Goal: Share content: Share content

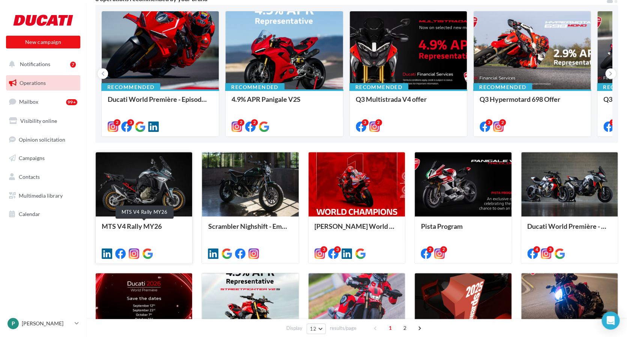
scroll to position [84, 0]
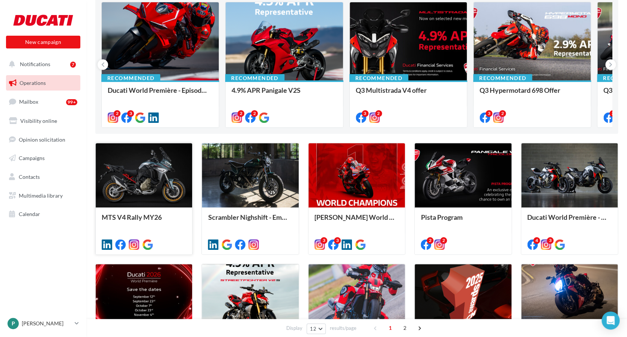
click at [142, 203] on div at bounding box center [144, 175] width 96 height 65
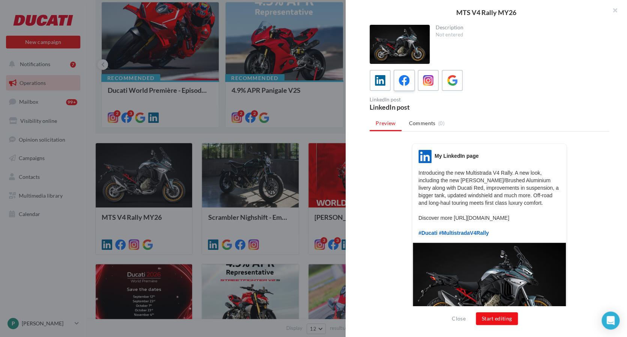
click at [403, 86] on span at bounding box center [404, 81] width 11 height 12
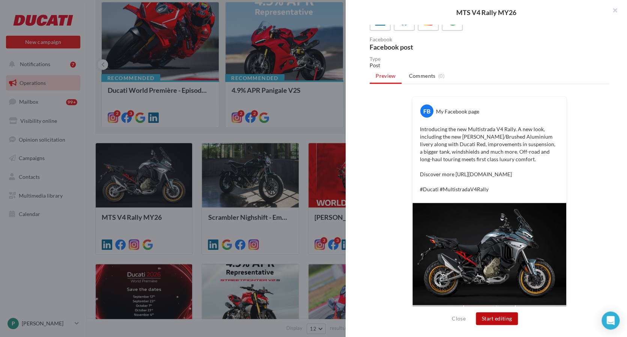
scroll to position [91, 0]
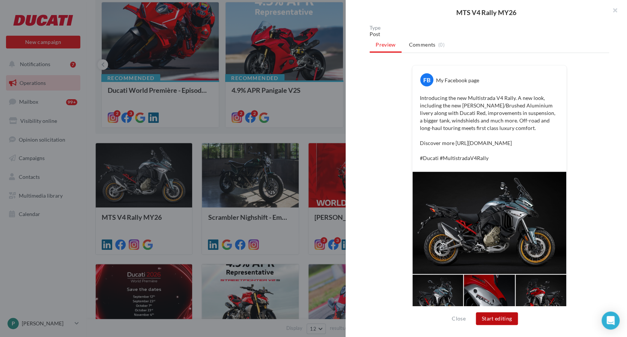
click at [501, 317] on button "Start editing" at bounding box center [497, 318] width 42 height 13
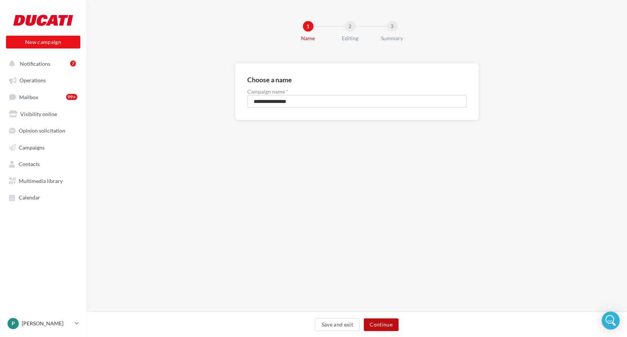
click at [385, 323] on button "Continue" at bounding box center [381, 324] width 35 height 13
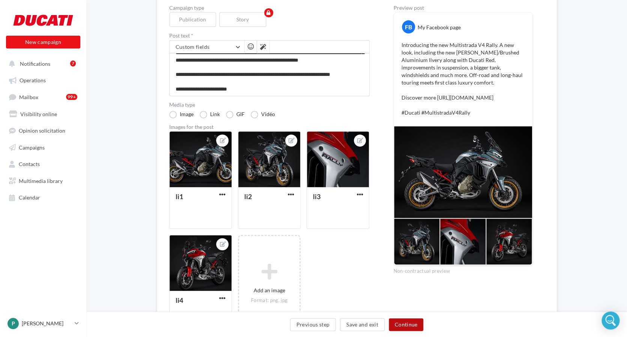
scroll to position [84, 0]
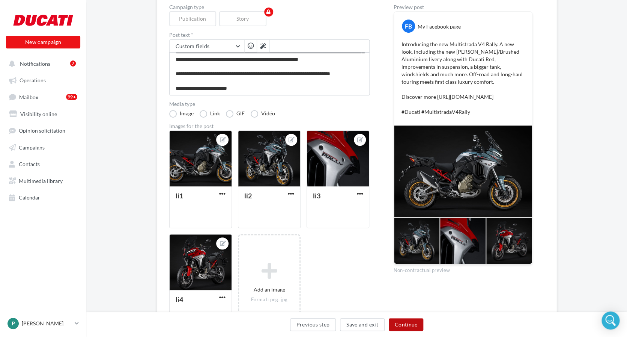
click at [399, 322] on button "Continue" at bounding box center [406, 324] width 35 height 13
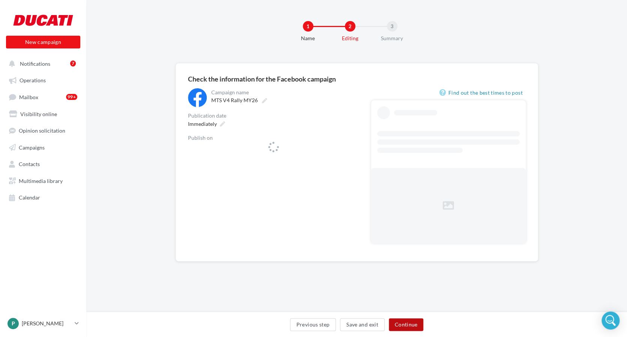
scroll to position [0, 1]
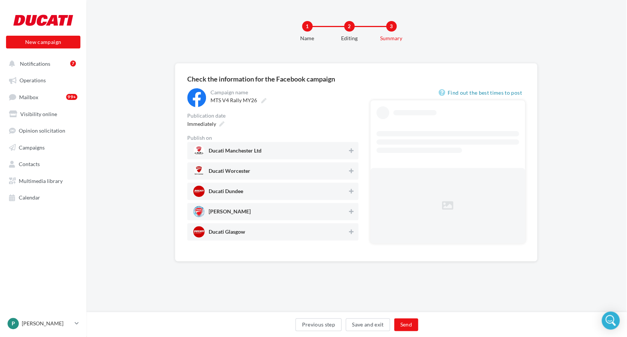
click at [239, 151] on span "Ducati Manchester Ltd" at bounding box center [235, 152] width 53 height 8
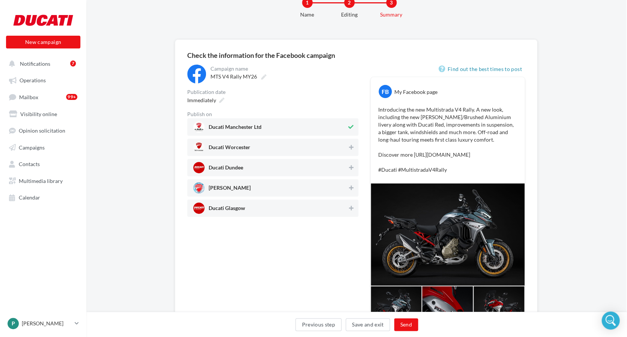
scroll to position [27, 1]
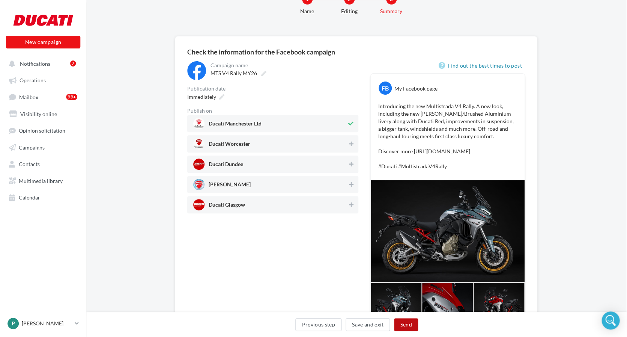
click at [403, 322] on button "Send" at bounding box center [406, 324] width 24 height 13
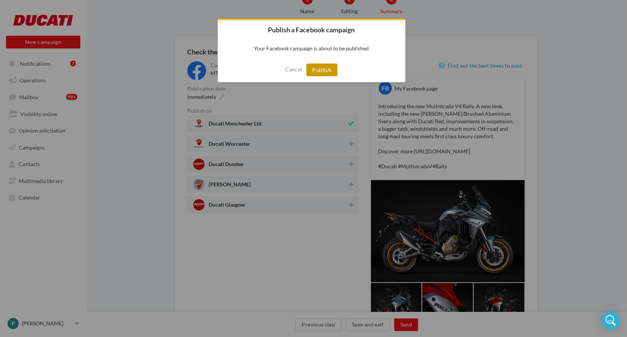
click at [325, 72] on button "Publish" at bounding box center [321, 69] width 31 height 13
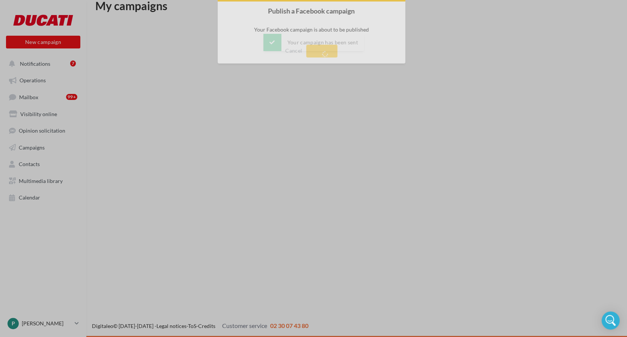
scroll to position [12, 0]
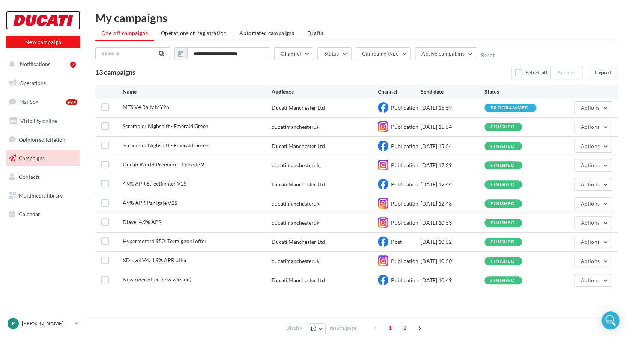
click at [36, 23] on div at bounding box center [43, 20] width 60 height 19
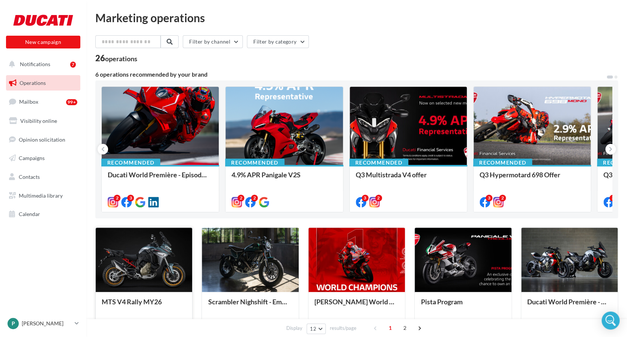
click at [156, 270] on div at bounding box center [144, 259] width 96 height 65
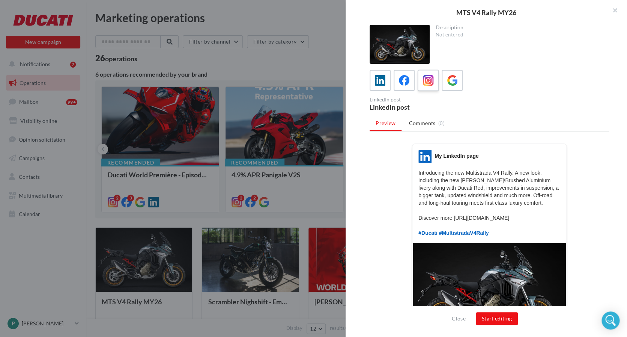
click at [434, 81] on div at bounding box center [428, 81] width 14 height 14
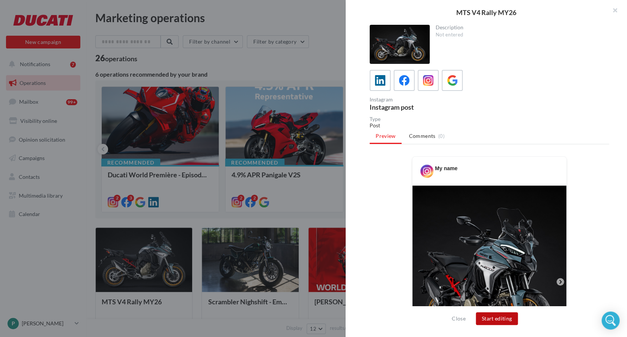
click at [506, 318] on button "Start editing" at bounding box center [497, 318] width 42 height 13
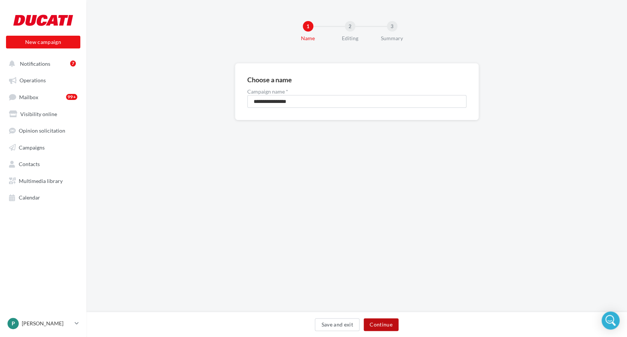
click at [373, 322] on button "Continue" at bounding box center [381, 324] width 35 height 13
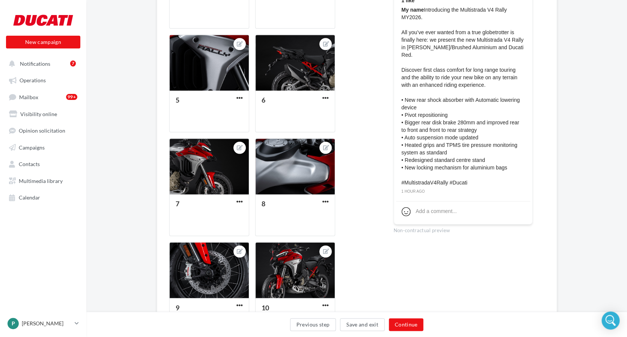
scroll to position [318, 0]
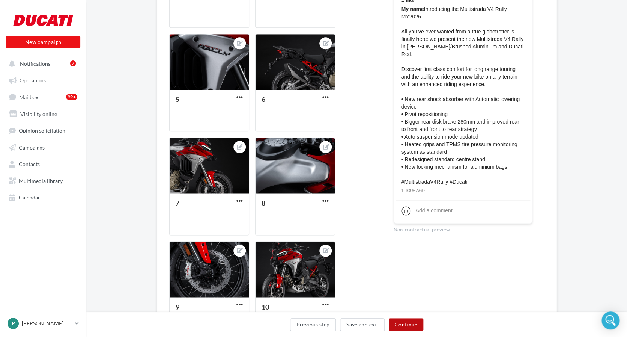
click at [400, 324] on button "Continue" at bounding box center [406, 324] width 35 height 13
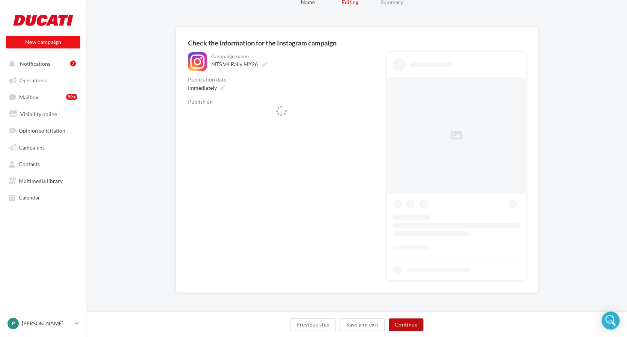
scroll to position [36, 0]
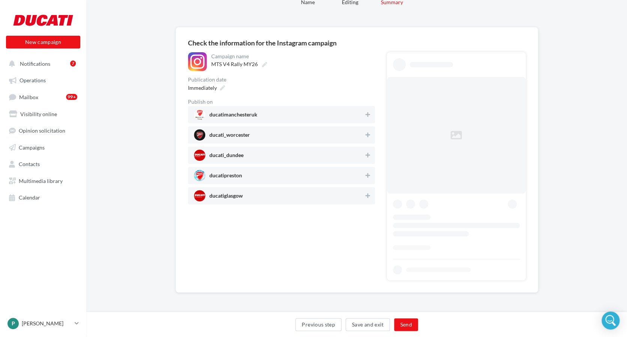
click at [302, 116] on div "**********" at bounding box center [281, 128] width 187 height 152
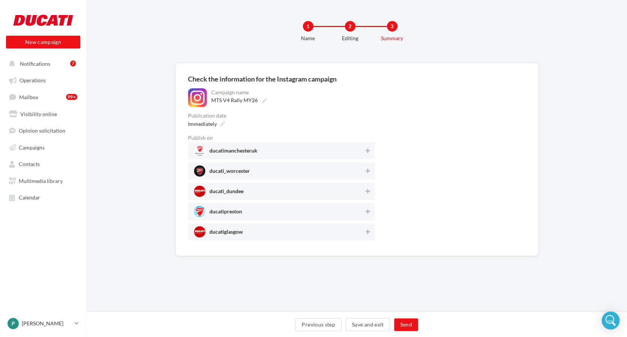
scroll to position [0, 0]
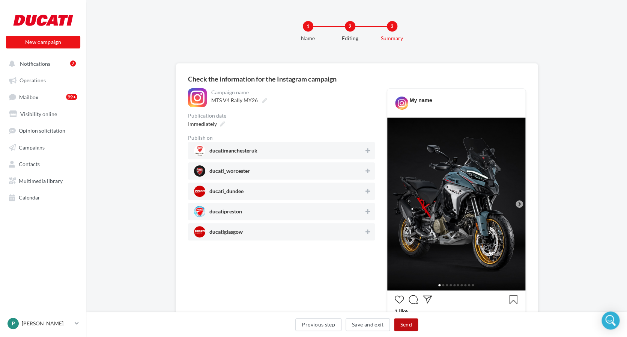
click at [401, 323] on button "Send" at bounding box center [406, 324] width 24 height 13
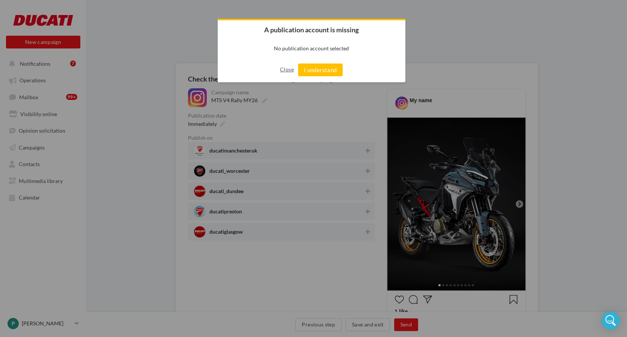
drag, startPoint x: 283, startPoint y: 68, endPoint x: 301, endPoint y: 102, distance: 39.3
click at [283, 68] on button "Close" at bounding box center [287, 69] width 14 height 12
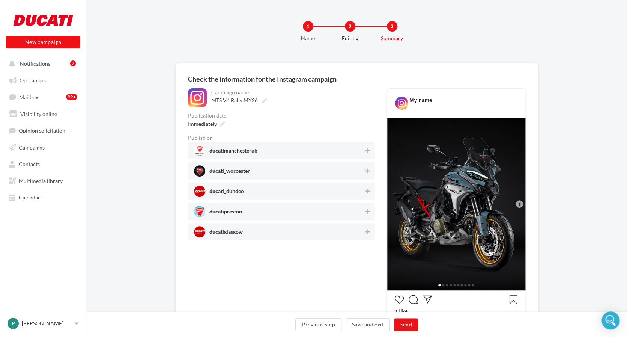
click at [363, 148] on span "ducatimanchesteruk" at bounding box center [279, 150] width 170 height 11
click at [401, 321] on button "Send" at bounding box center [406, 324] width 24 height 13
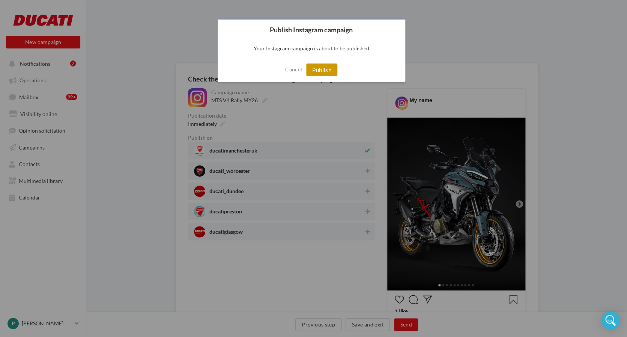
click at [316, 71] on button "Publish" at bounding box center [321, 69] width 31 height 13
